Goal: Transaction & Acquisition: Book appointment/travel/reservation

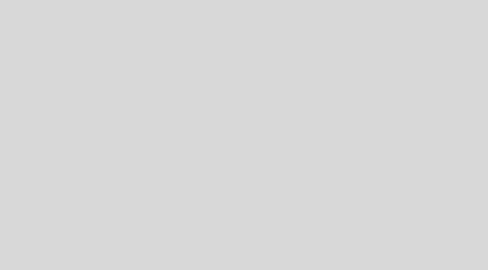
select select "es"
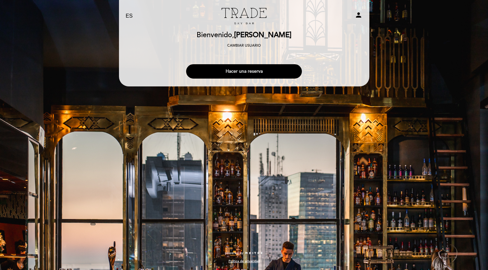
click at [229, 73] on button "Hacer una reserva" at bounding box center [244, 71] width 116 height 14
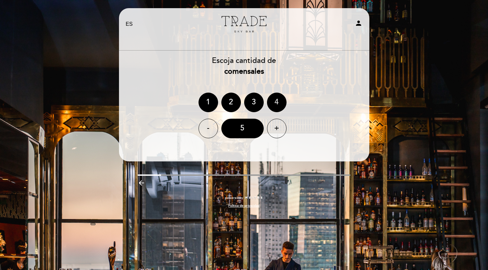
click at [278, 99] on div "4" at bounding box center [277, 103] width 20 height 20
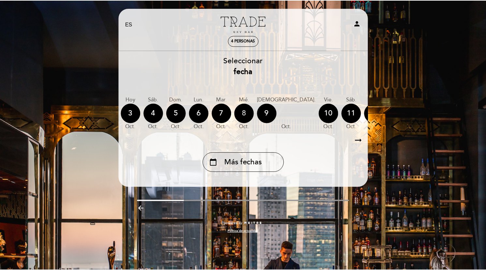
scroll to position [0, 80]
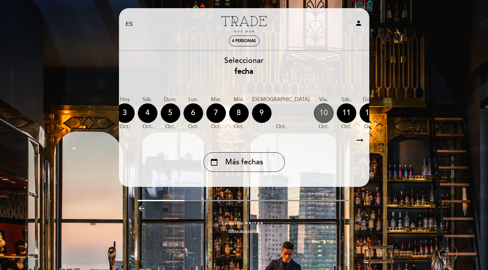
click at [314, 110] on div "10" at bounding box center [324, 113] width 20 height 20
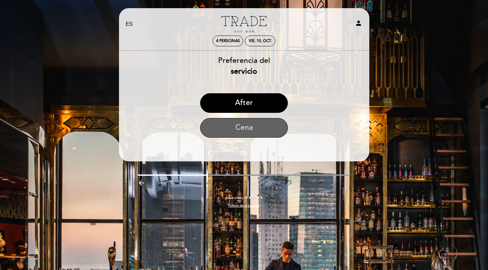
click at [227, 128] on button "Cena" at bounding box center [244, 128] width 88 height 20
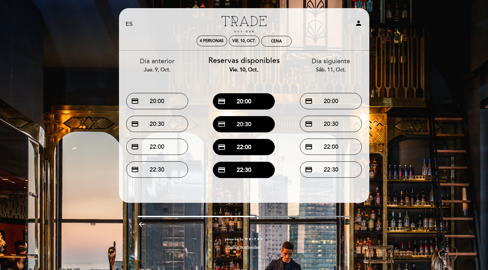
click at [237, 124] on button "credit_card 20:30" at bounding box center [244, 124] width 62 height 16
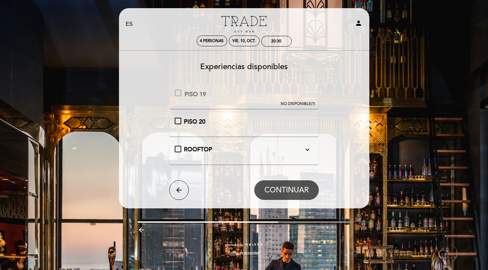
click at [177, 123] on div "PISO 20" at bounding box center [244, 122] width 139 height 8
click at [277, 189] on span "CONTINUAR" at bounding box center [287, 190] width 44 height 9
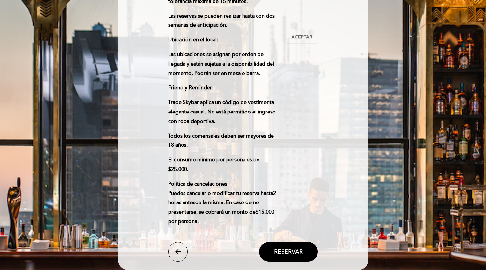
scroll to position [285, 0]
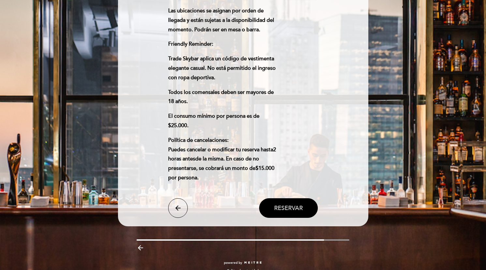
click at [278, 205] on span "Reservar" at bounding box center [288, 208] width 29 height 7
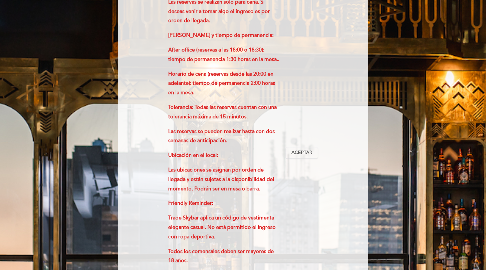
scroll to position [124, 0]
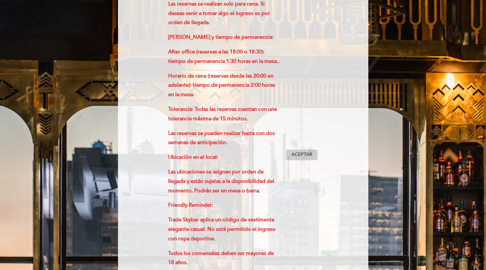
click at [304, 151] on span "Aceptar" at bounding box center [302, 154] width 21 height 7
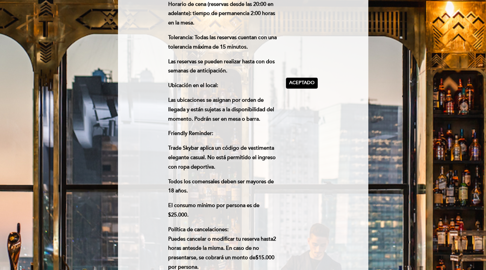
scroll to position [285, 0]
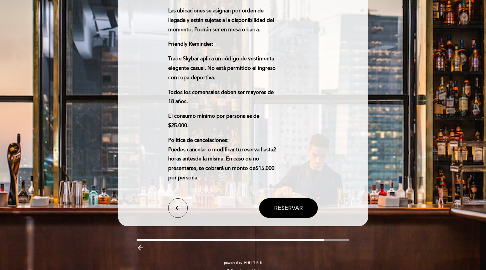
click at [283, 205] on span "Reservar" at bounding box center [288, 208] width 29 height 7
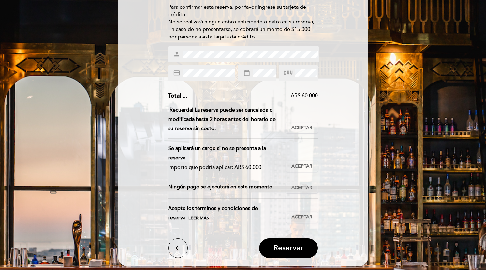
scroll to position [139, 0]
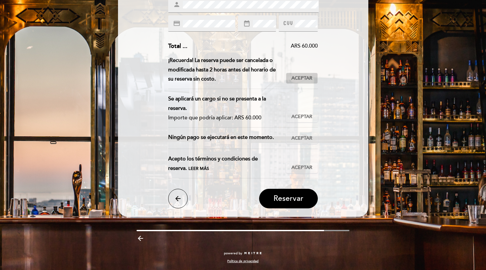
click at [301, 78] on span "Aceptar" at bounding box center [302, 78] width 21 height 7
click at [300, 116] on span "Aceptar" at bounding box center [302, 117] width 21 height 7
click at [302, 139] on span "Aceptar" at bounding box center [302, 138] width 21 height 7
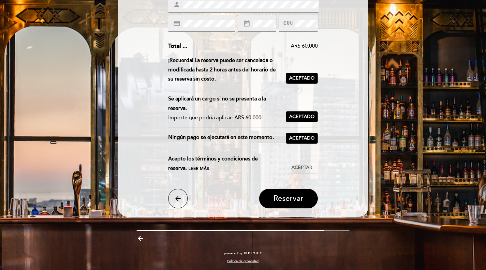
click at [189, 168] on span "Leer más" at bounding box center [199, 168] width 21 height 5
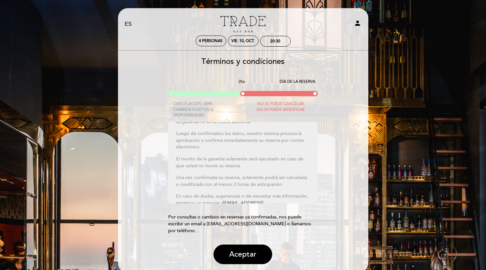
scroll to position [66, 0]
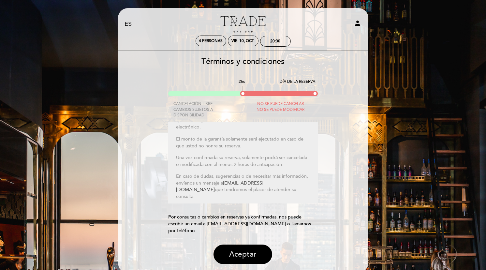
click at [242, 252] on button "Aceptar" at bounding box center [243, 255] width 59 height 20
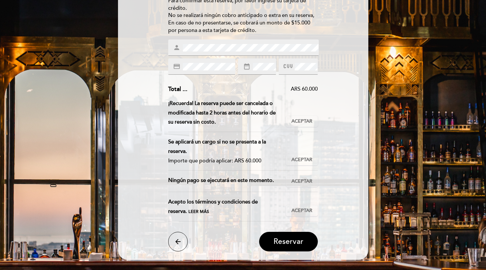
scroll to position [139, 0]
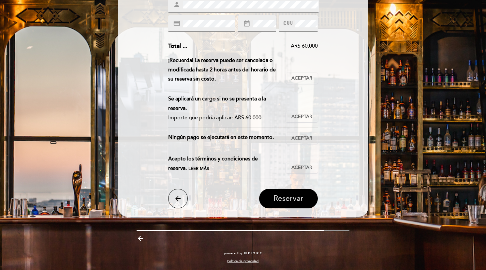
click at [288, 197] on span "Reservar" at bounding box center [289, 198] width 30 height 9
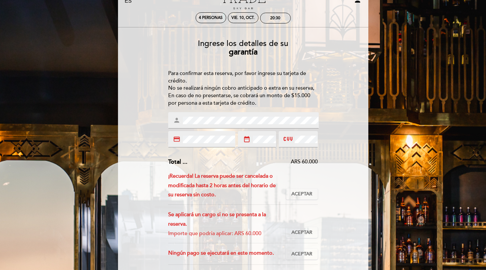
scroll to position [31, 0]
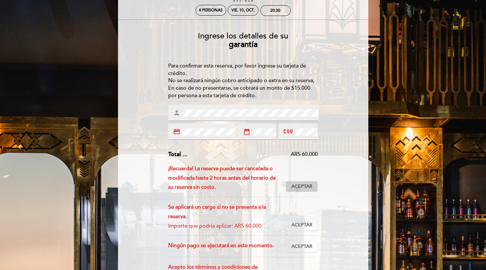
click at [304, 187] on span "Aceptar" at bounding box center [302, 186] width 21 height 7
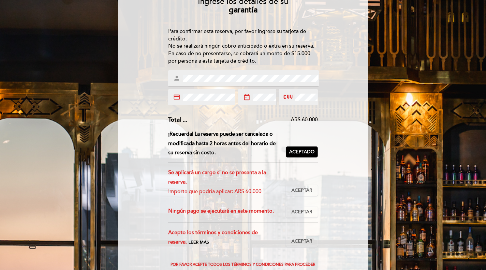
scroll to position [80, 0]
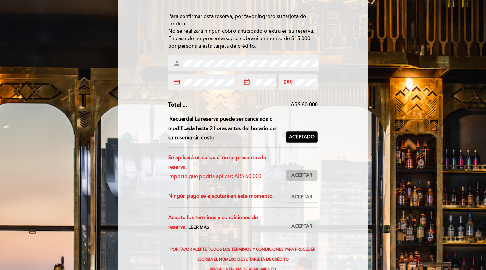
click at [302, 174] on span "Aceptar" at bounding box center [302, 175] width 21 height 7
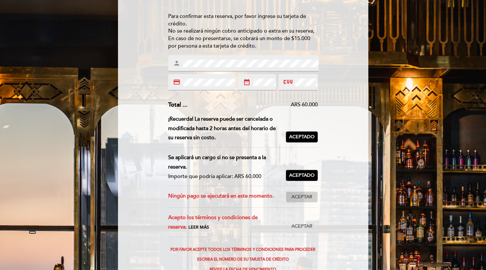
click at [301, 198] on span "Aceptar" at bounding box center [302, 197] width 21 height 7
click at [303, 226] on span "Aceptar" at bounding box center [302, 226] width 21 height 7
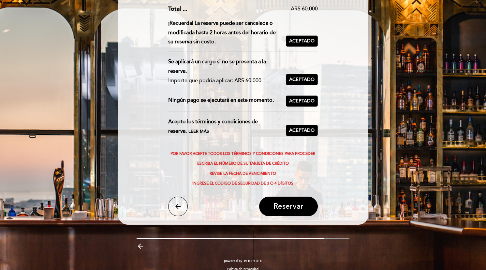
scroll to position [179, 0]
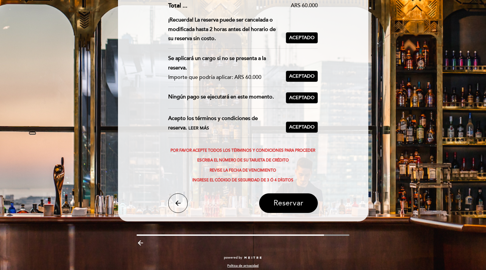
click at [304, 205] on button "Reservar" at bounding box center [288, 203] width 59 height 20
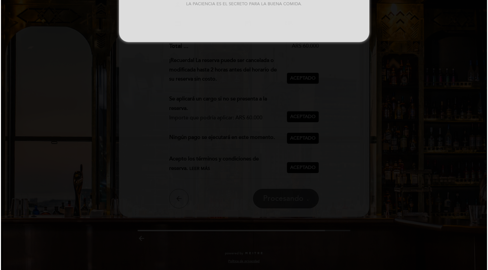
scroll to position [0, 0]
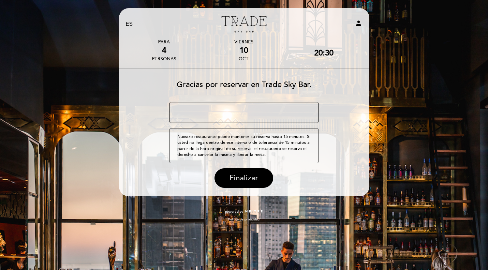
click at [246, 179] on span "Finalizar" at bounding box center [244, 178] width 29 height 9
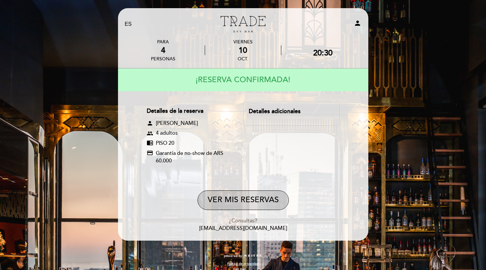
click at [227, 205] on button "VER MIS RESERVAS" at bounding box center [243, 201] width 91 height 20
select select "es"
